Goal: Find specific page/section: Find specific page/section

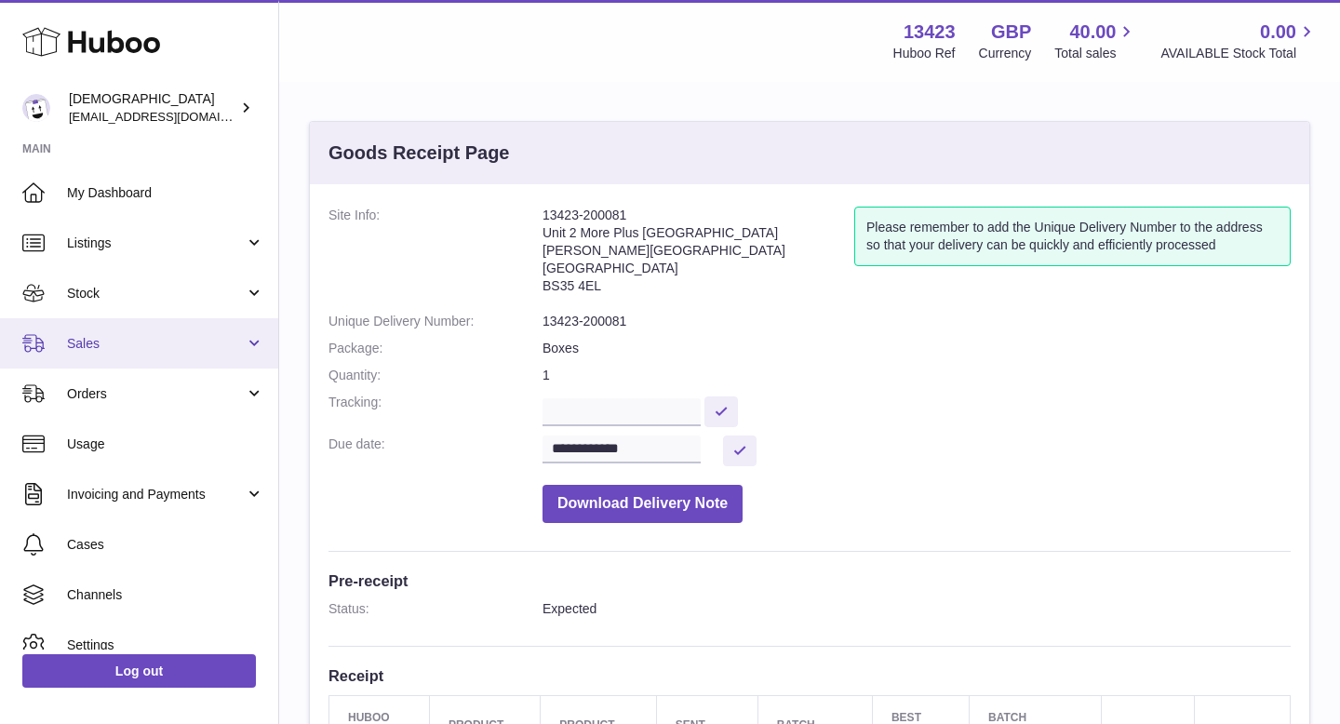
click at [103, 347] on span "Sales" at bounding box center [156, 344] width 178 height 18
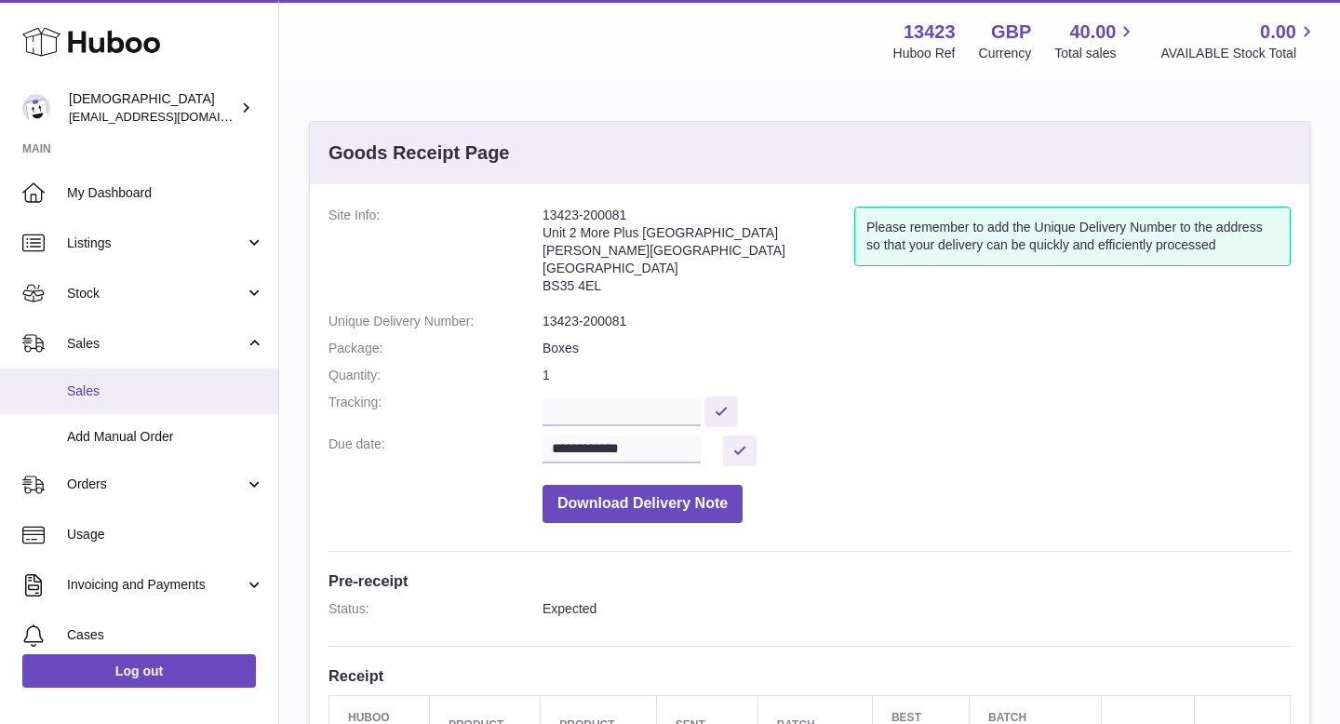
click at [111, 387] on span "Sales" at bounding box center [165, 391] width 197 height 18
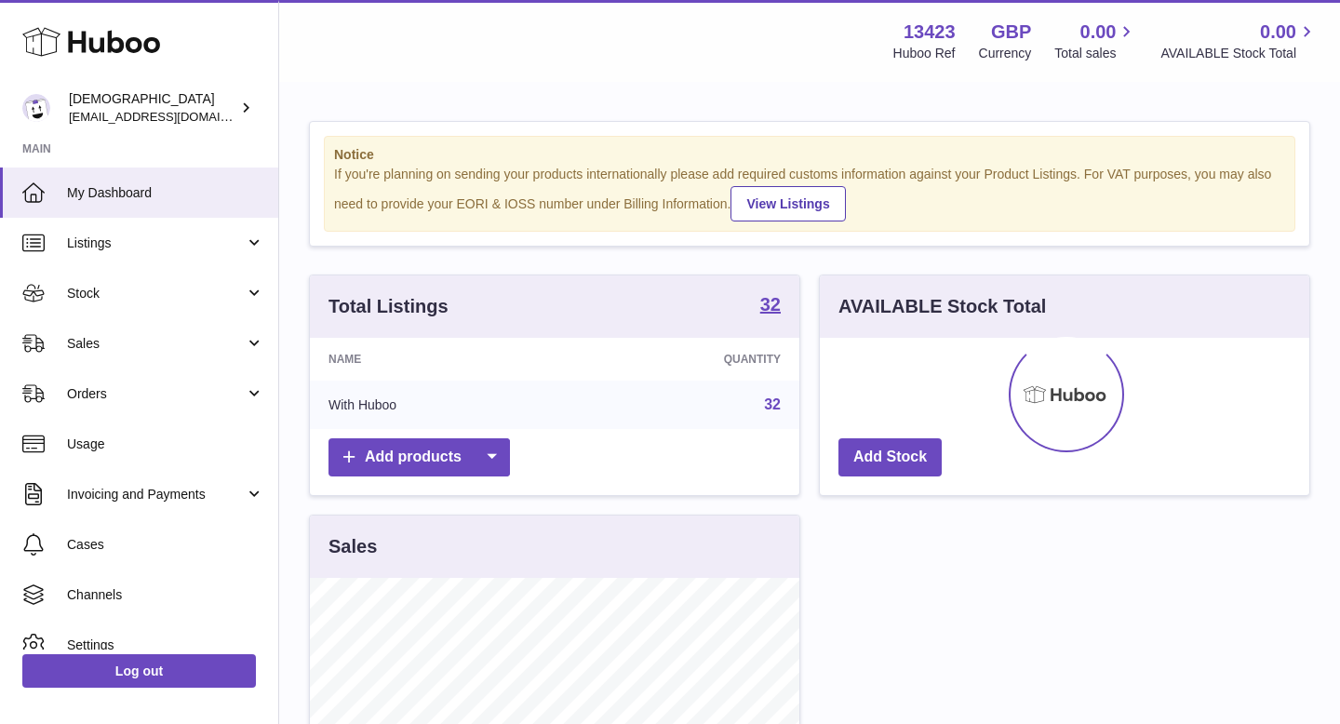
scroll to position [290, 489]
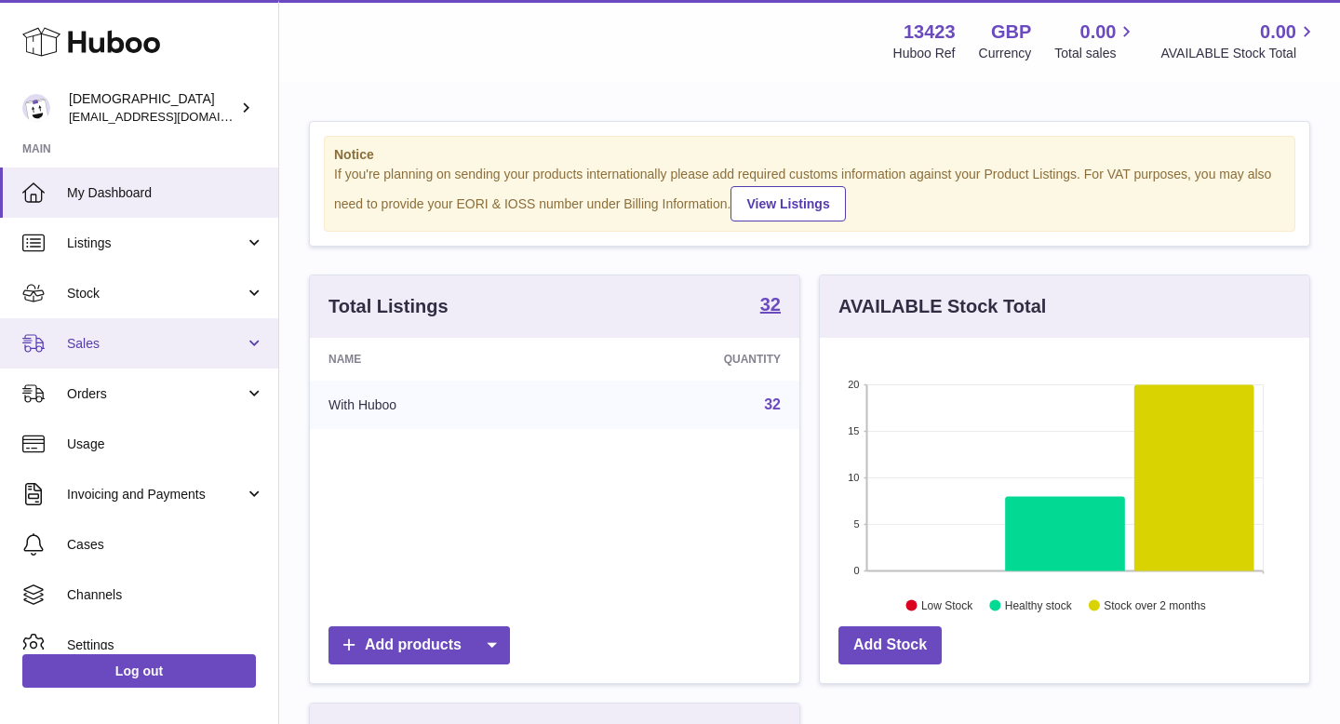
click at [110, 355] on link "Sales" at bounding box center [139, 343] width 278 height 50
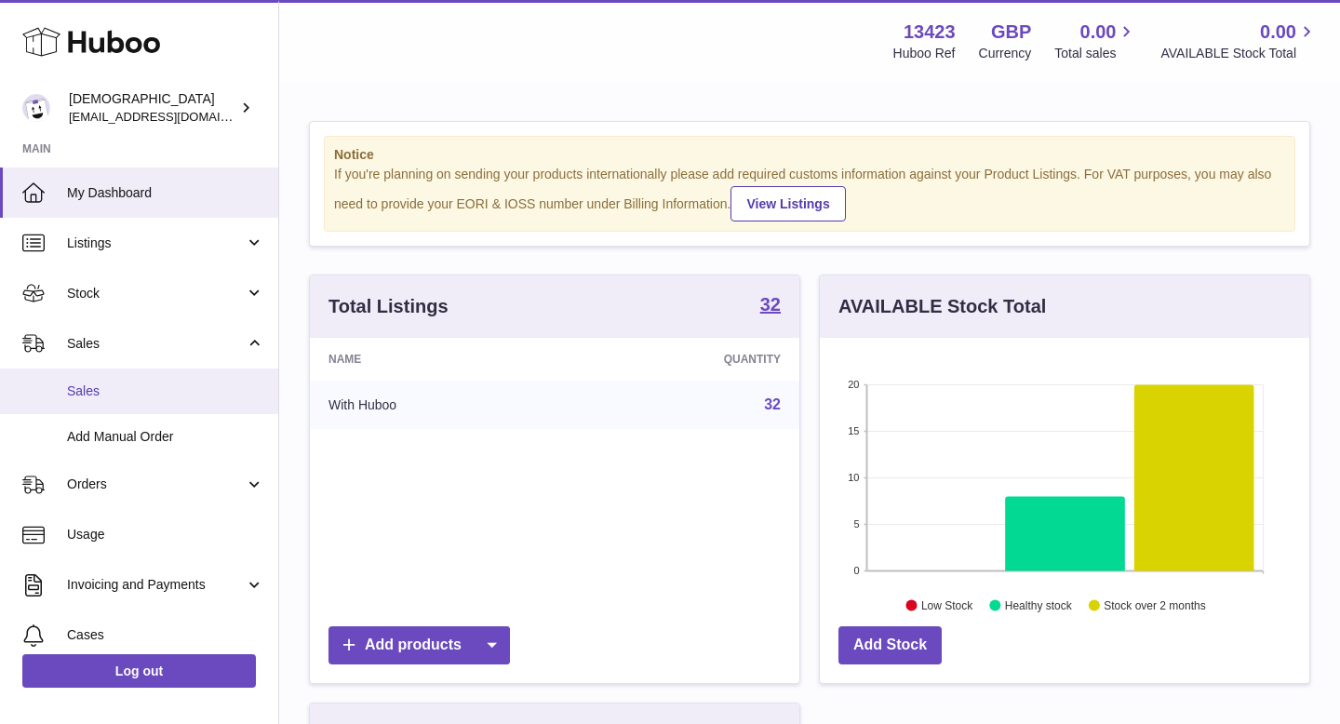
click at [109, 379] on link "Sales" at bounding box center [139, 391] width 278 height 46
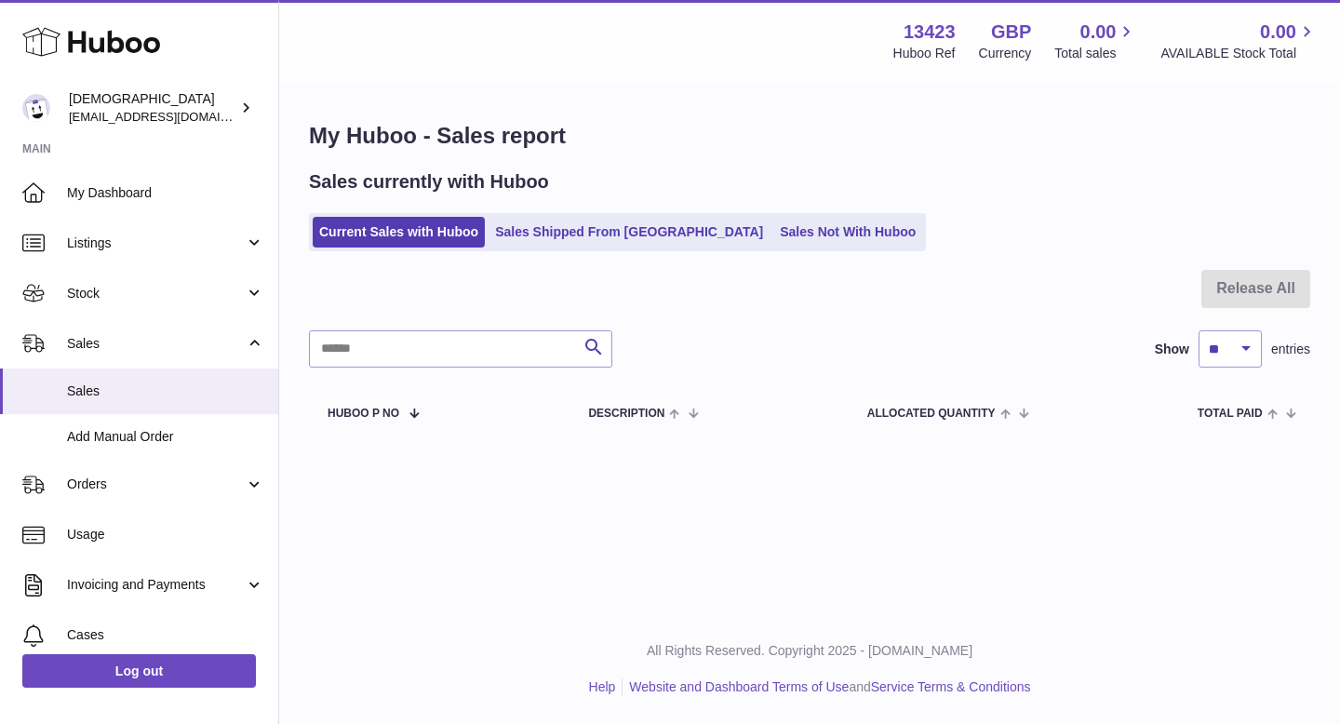
click at [543, 253] on div "My Huboo - Sales report Sales currently with Huboo Current Sales with Huboo Sal…" at bounding box center [809, 280] width 1061 height 392
click at [543, 241] on link "Sales Shipped From [GEOGRAPHIC_DATA]" at bounding box center [628, 232] width 281 height 31
